Goal: Task Accomplishment & Management: Manage account settings

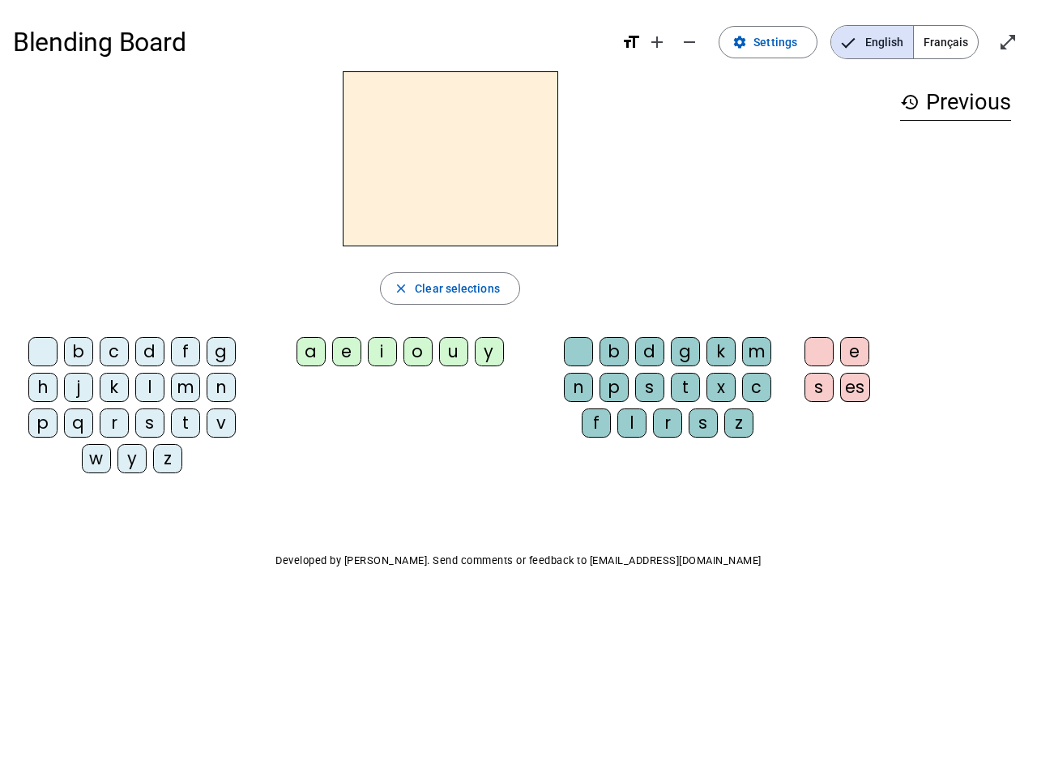
click at [658, 42] on mat-icon "add" at bounding box center [656, 41] width 19 height 19
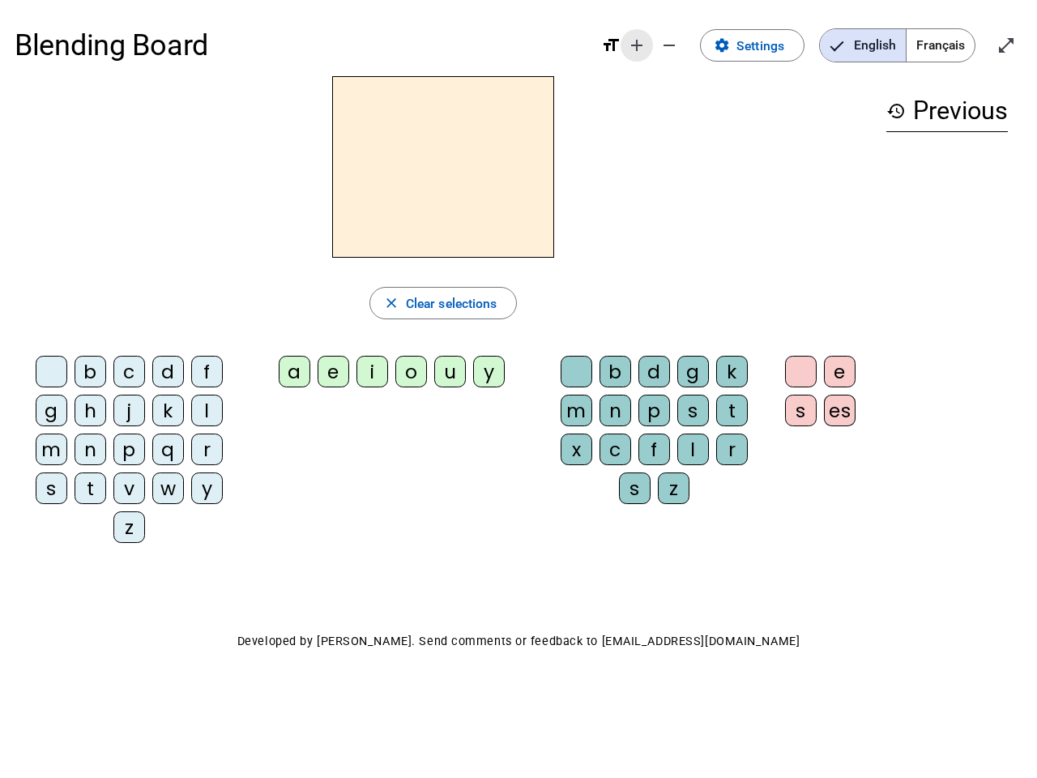
click at [690, 42] on div "Blending Board format_size add remove settings Settings English Français open_i…" at bounding box center [519, 46] width 1008 height 62
click at [769, 42] on span "Settings" at bounding box center [760, 46] width 48 height 22
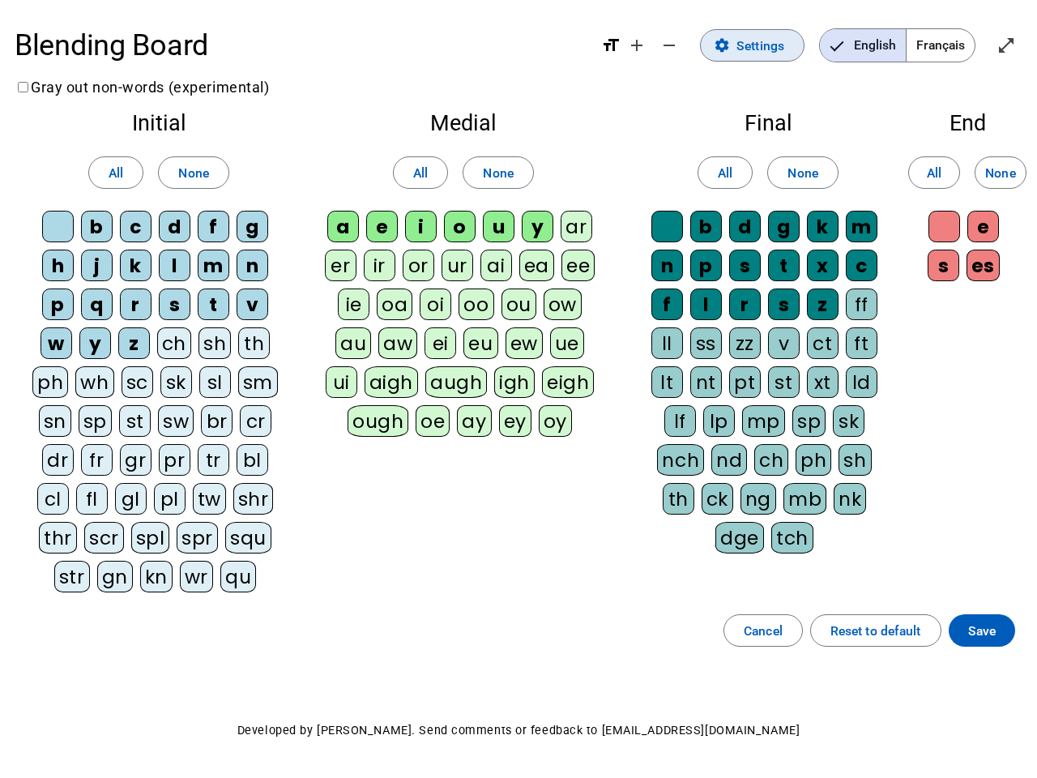
click at [872, 42] on span "English" at bounding box center [863, 45] width 86 height 32
click at [945, 42] on span "Français" at bounding box center [940, 45] width 68 height 32
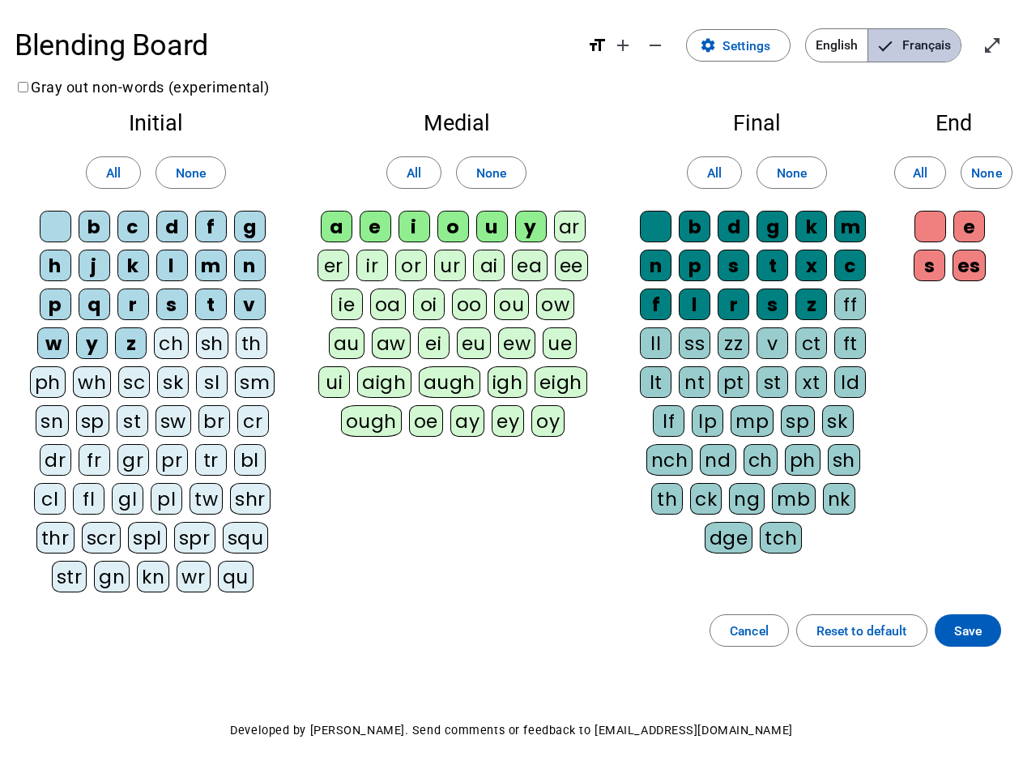
click at [945, 42] on span "Français" at bounding box center [914, 45] width 92 height 32
click at [1008, 42] on span "Enter full screen" at bounding box center [992, 45] width 39 height 39
click at [450, 288] on letter-bubble "oi" at bounding box center [432, 307] width 39 height 39
click at [46, 355] on div "w" at bounding box center [53, 343] width 32 height 32
